Goal: Transaction & Acquisition: Purchase product/service

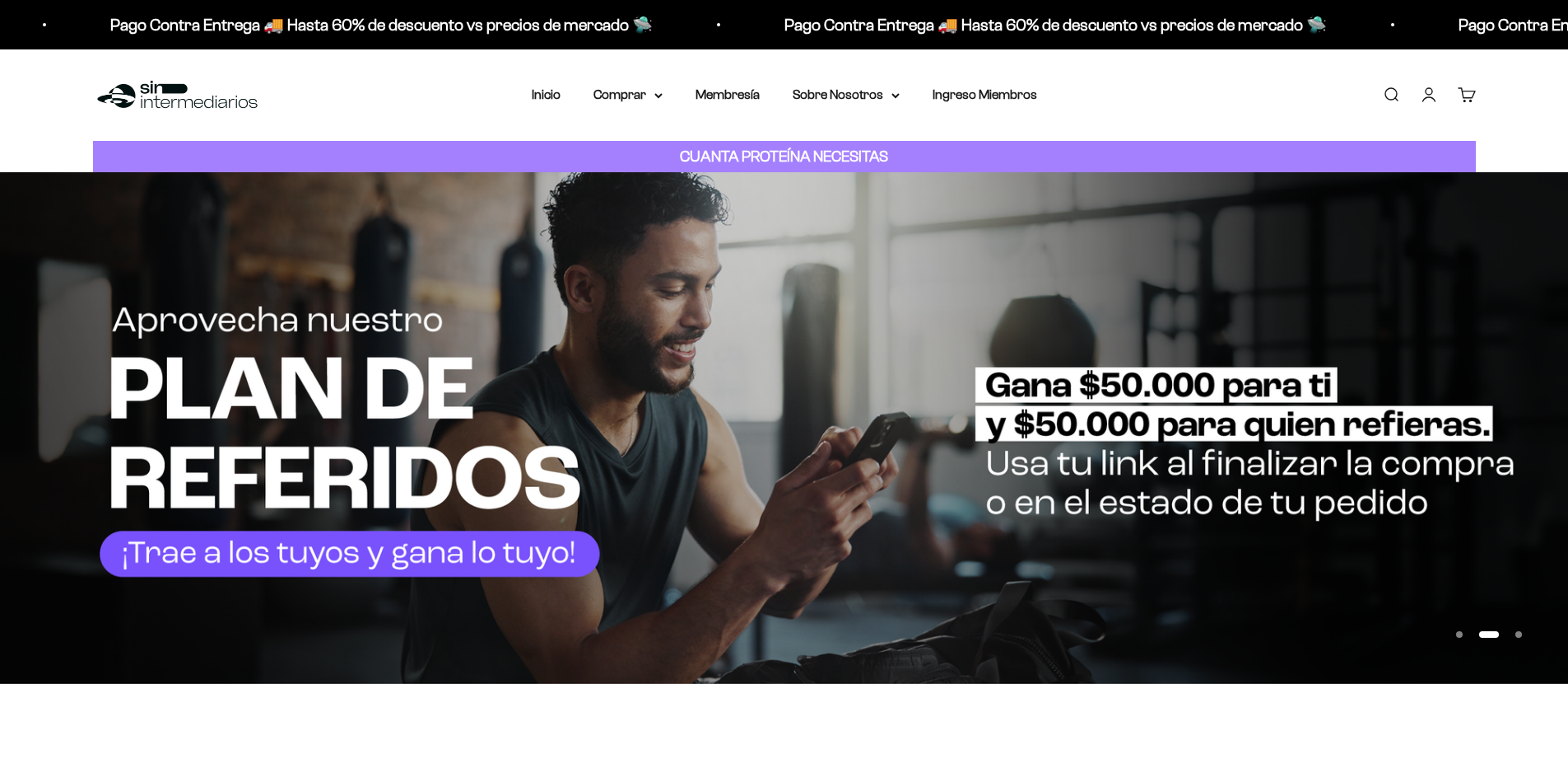
click at [653, 148] on div "CUANTA PROTEÍNA NECESITAS" at bounding box center [784, 157] width 1383 height 32
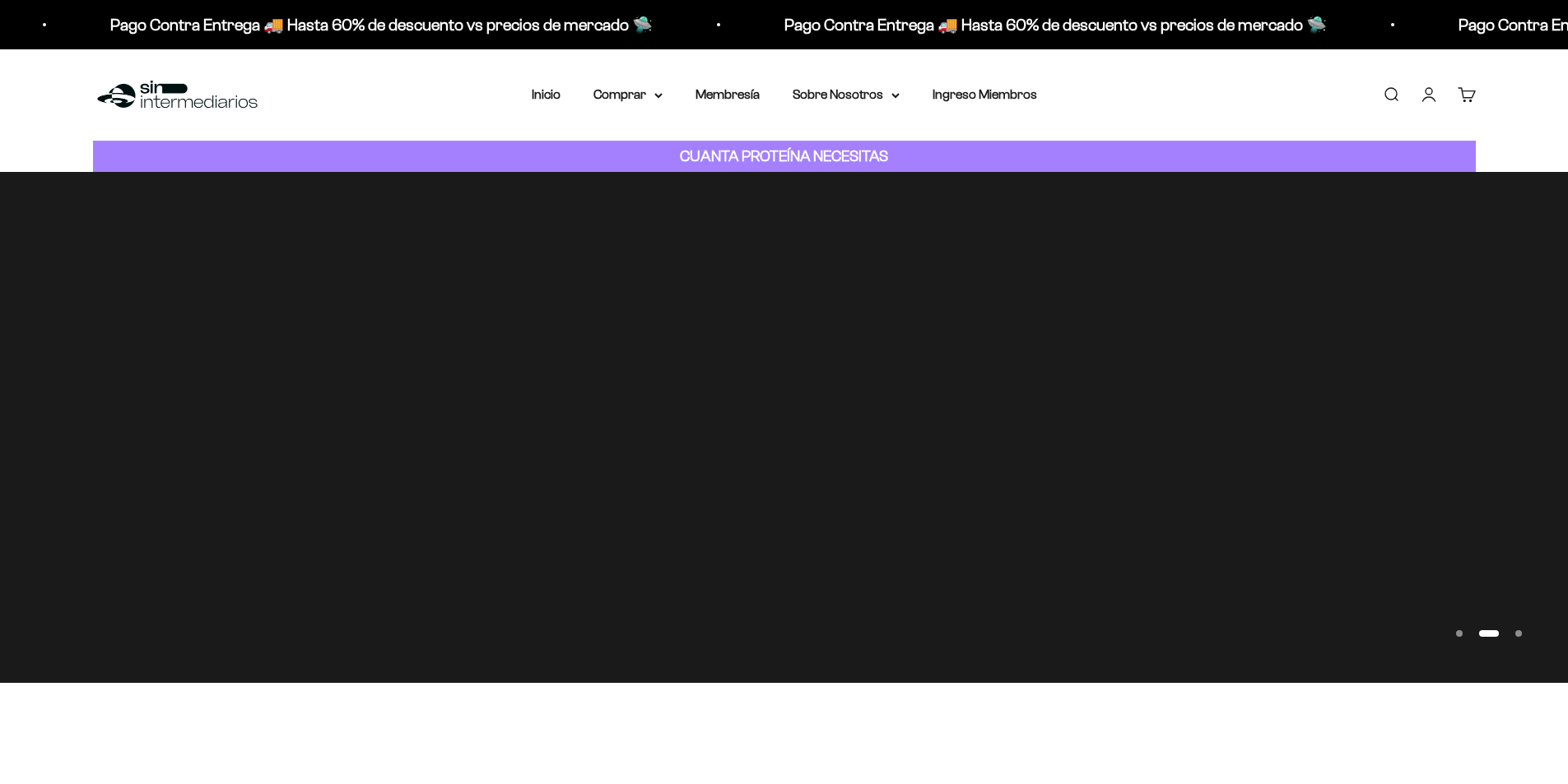
click at [646, 149] on span "Proteínas" at bounding box center [631, 147] width 55 height 14
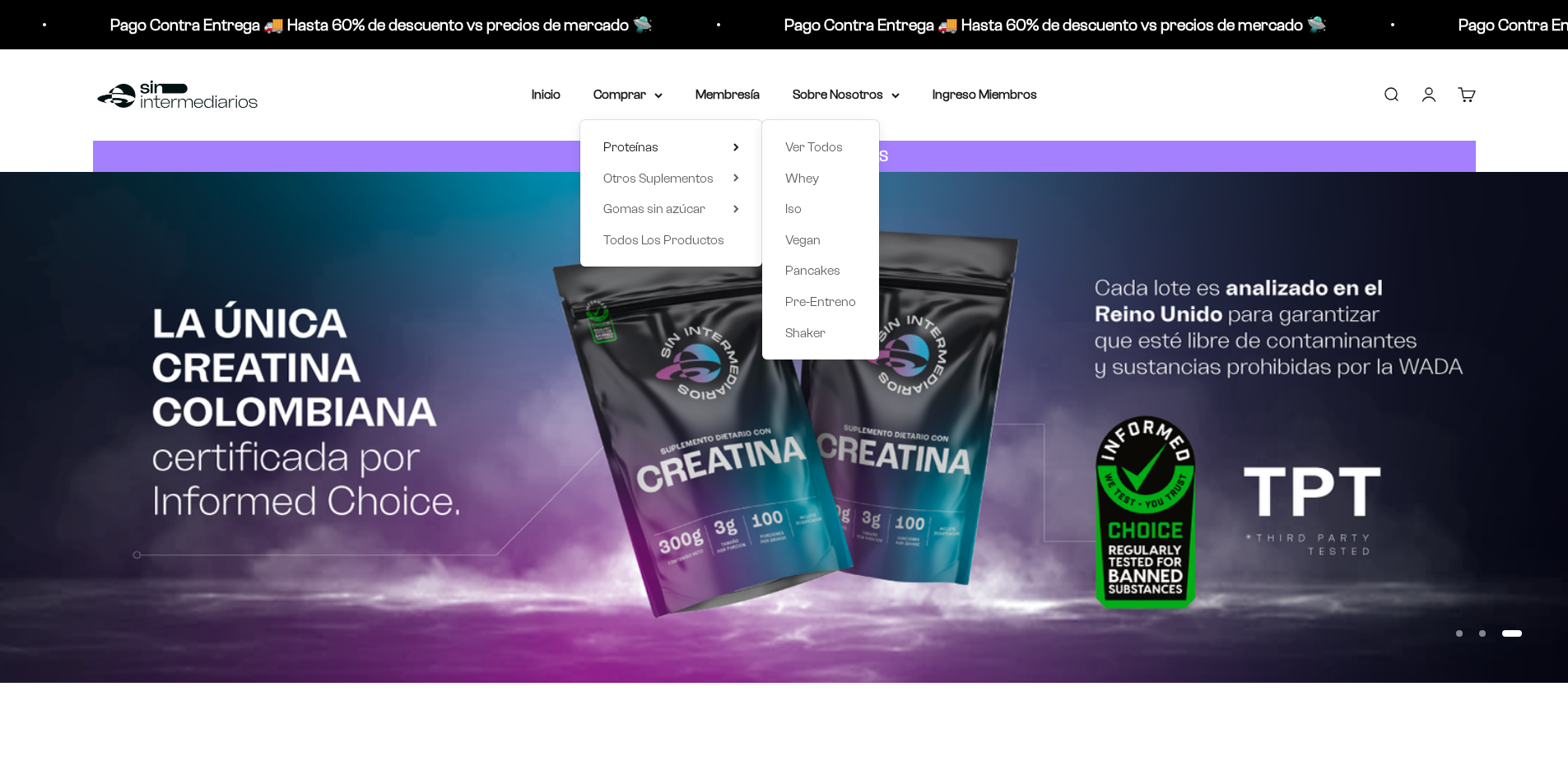
click at [824, 159] on div "Ver Todos Whey Iso Vegan Pancakes Pre-Entreno Shaker" at bounding box center [821, 240] width 117 height 240
click at [822, 149] on span "Ver Todos" at bounding box center [814, 147] width 58 height 14
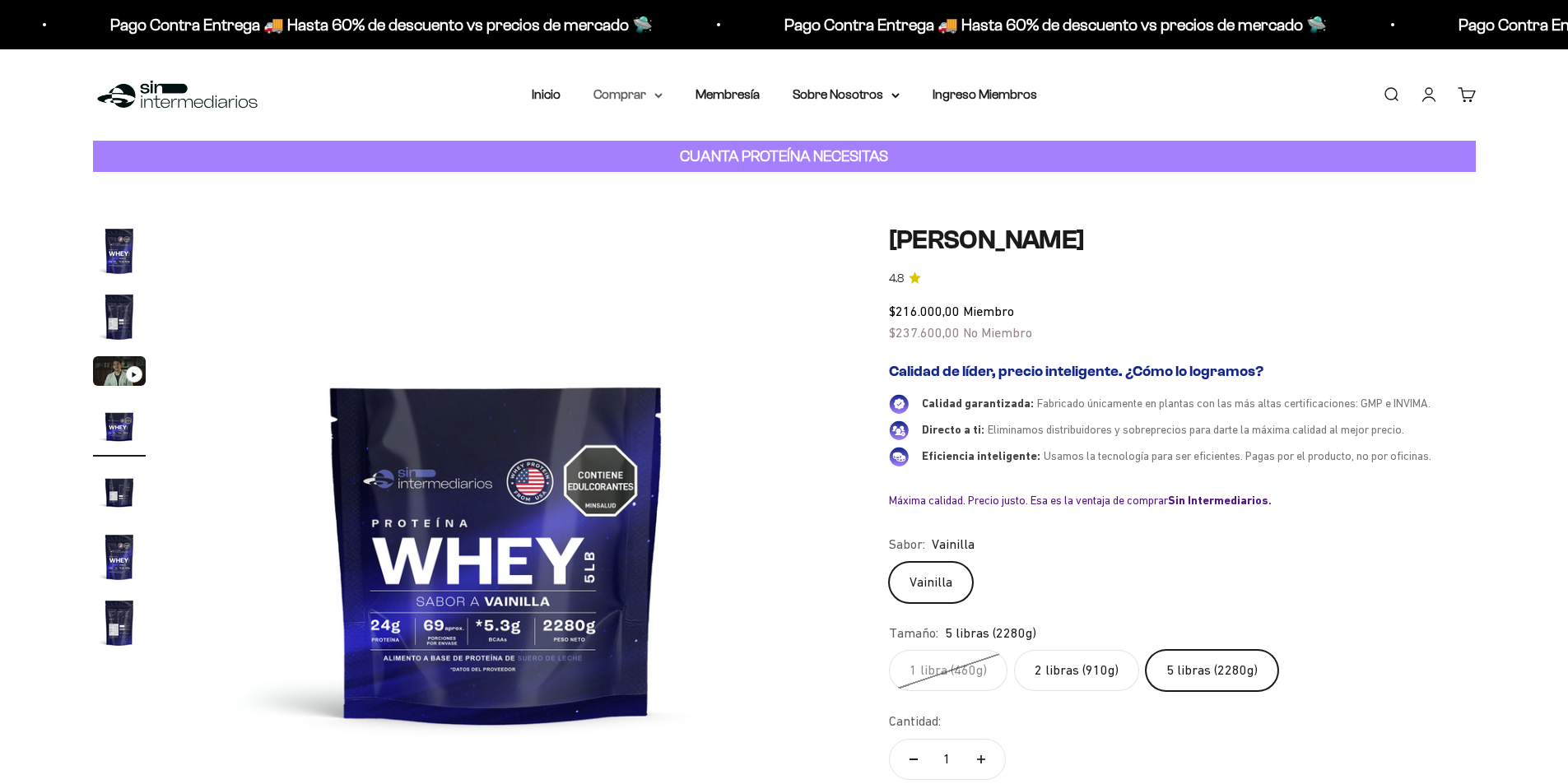
click at [657, 96] on icon at bounding box center [659, 95] width 8 height 6
click at [668, 182] on span "Otros Suplementos" at bounding box center [659, 178] width 110 height 14
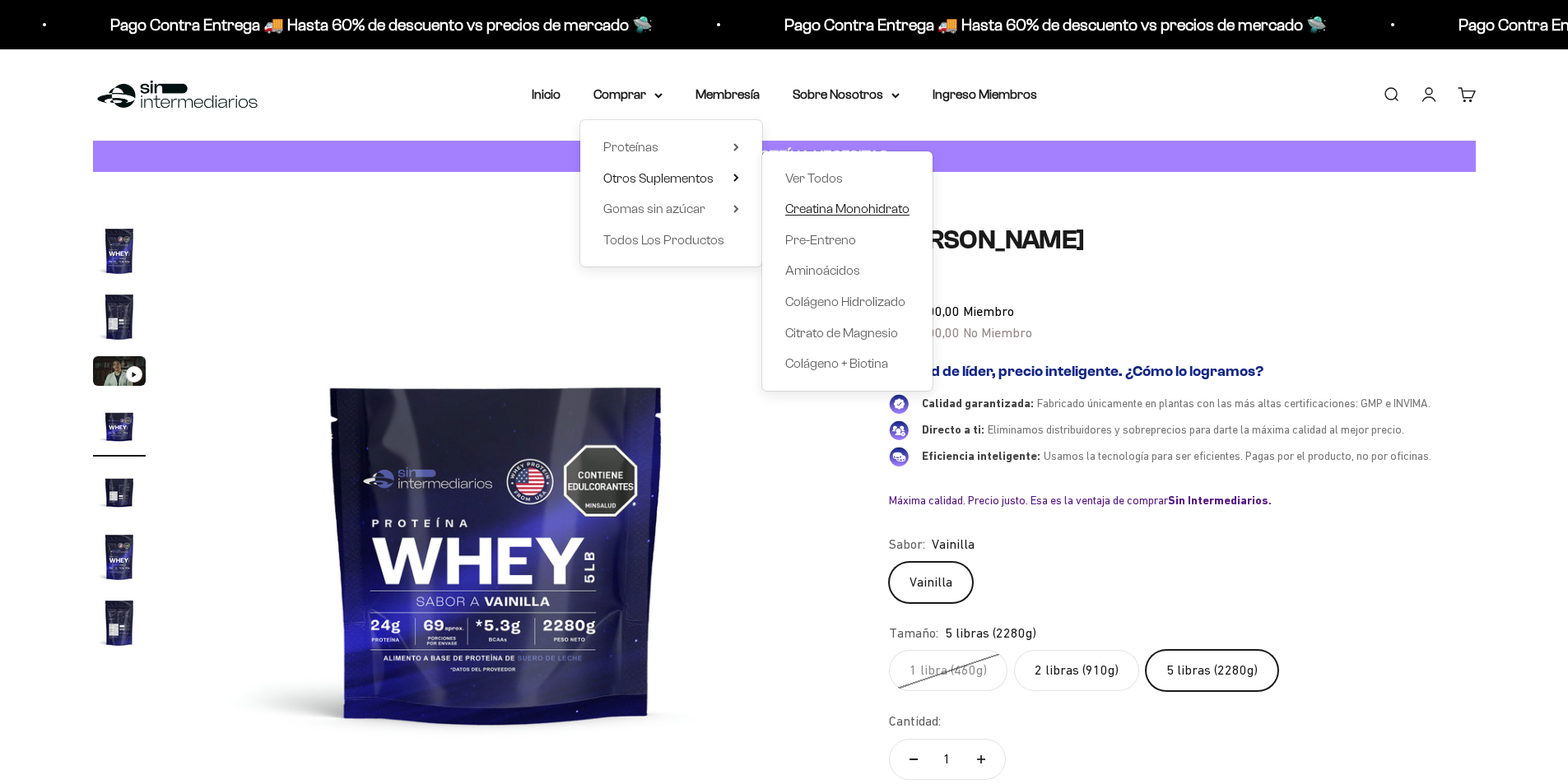
click at [836, 208] on span "Creatina Monohidrato" at bounding box center [847, 208] width 124 height 14
